Goal: Navigation & Orientation: Find specific page/section

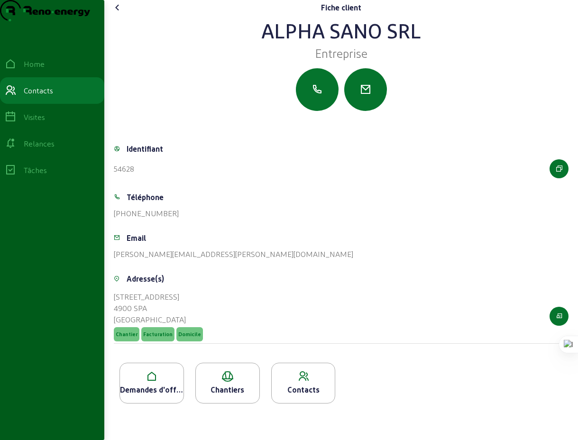
click at [119, 13] on icon at bounding box center [117, 7] width 11 height 11
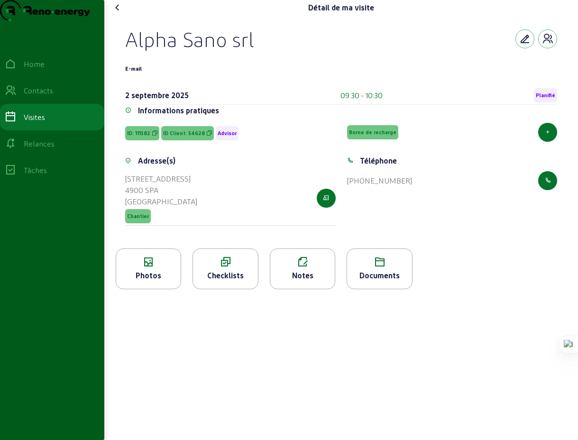
click at [119, 13] on icon at bounding box center [117, 7] width 11 height 11
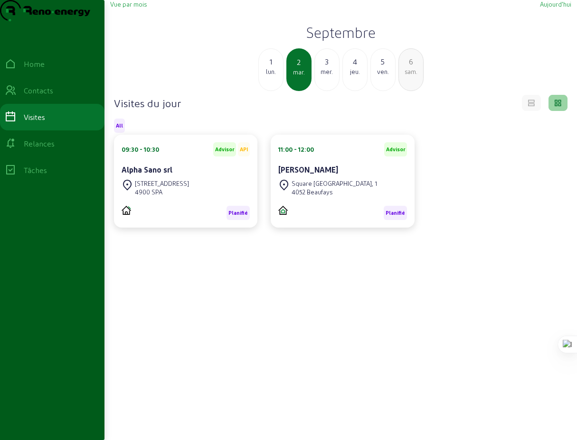
click at [271, 76] on div "lun." at bounding box center [271, 71] width 24 height 9
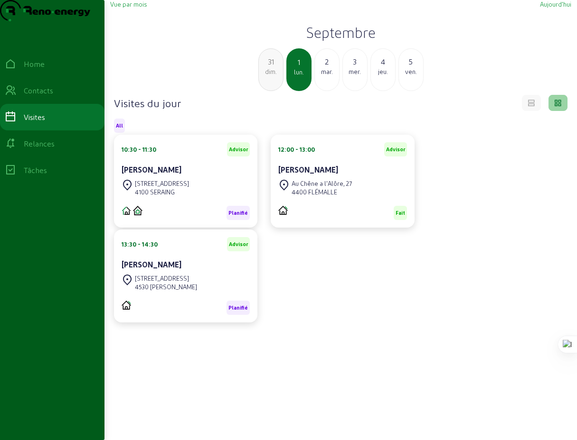
click at [271, 76] on div "dim." at bounding box center [271, 71] width 24 height 9
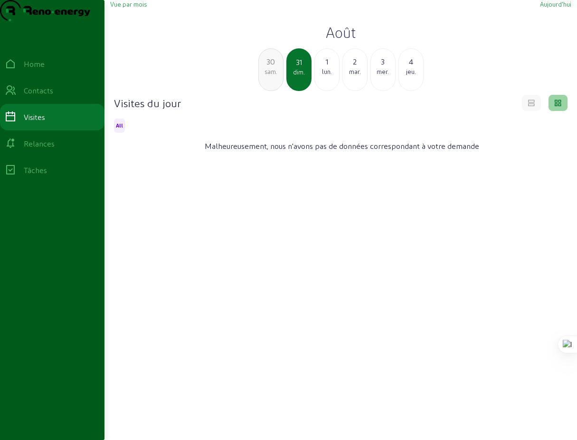
click at [271, 76] on div "sam." at bounding box center [271, 71] width 24 height 9
click at [271, 76] on div "ven." at bounding box center [271, 71] width 24 height 9
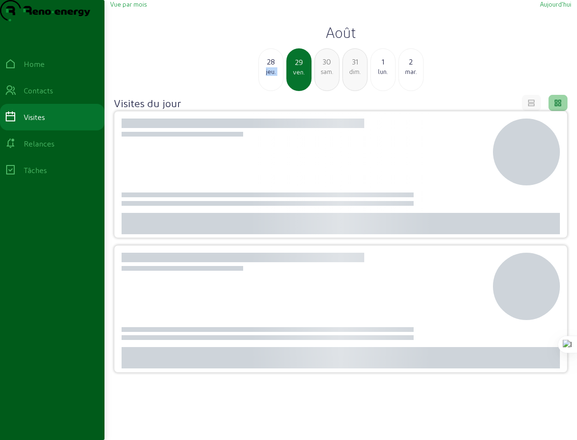
click at [271, 76] on div "jeu." at bounding box center [271, 71] width 24 height 9
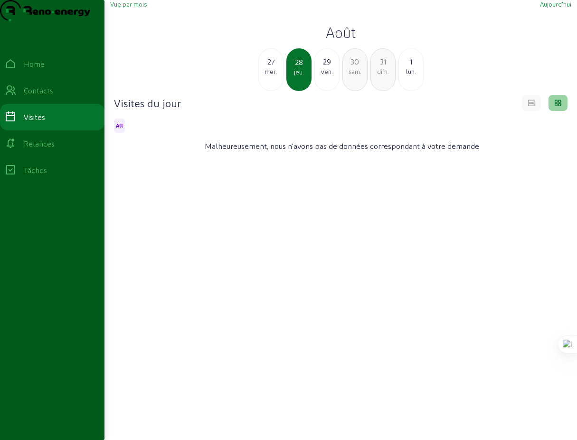
click at [267, 76] on div "mer." at bounding box center [271, 71] width 24 height 9
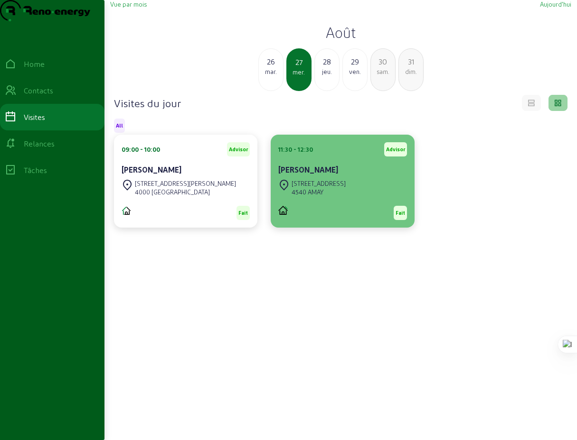
click at [322, 174] on cam-card-title "[PERSON_NAME]" at bounding box center [308, 169] width 60 height 9
